Goal: Information Seeking & Learning: Learn about a topic

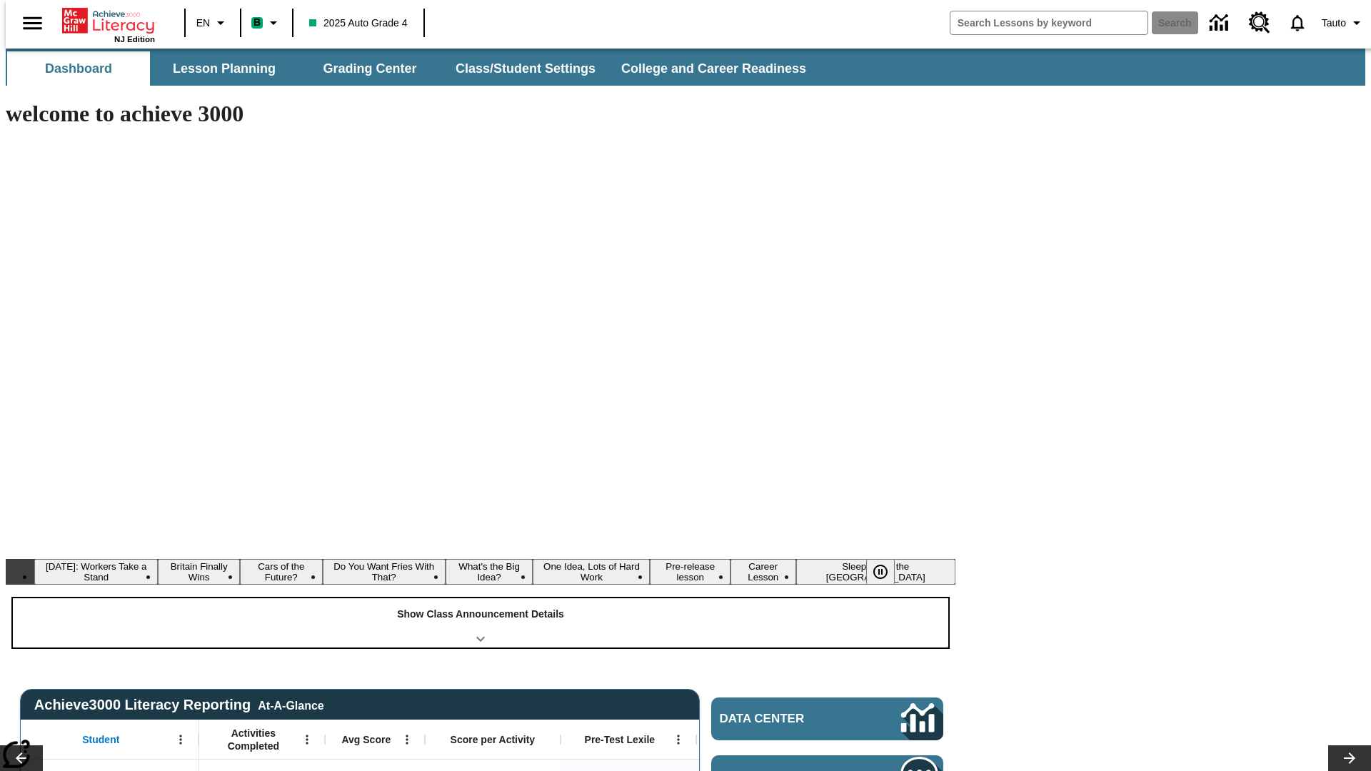
click at [481, 598] on div "Show Class Announcement Details" at bounding box center [480, 622] width 935 height 49
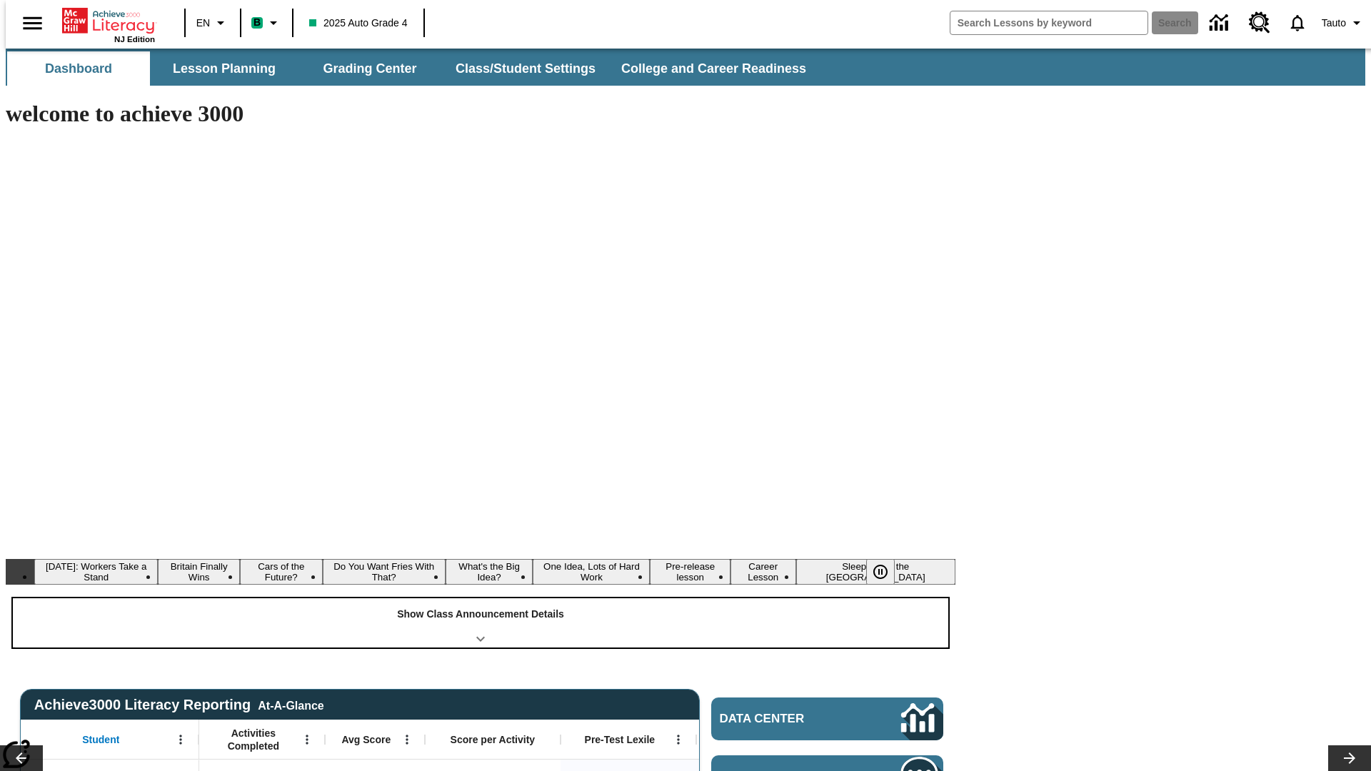
click at [481, 598] on div "Show Class Announcement Details" at bounding box center [480, 622] width 935 height 49
